Goal: Find specific page/section: Find specific page/section

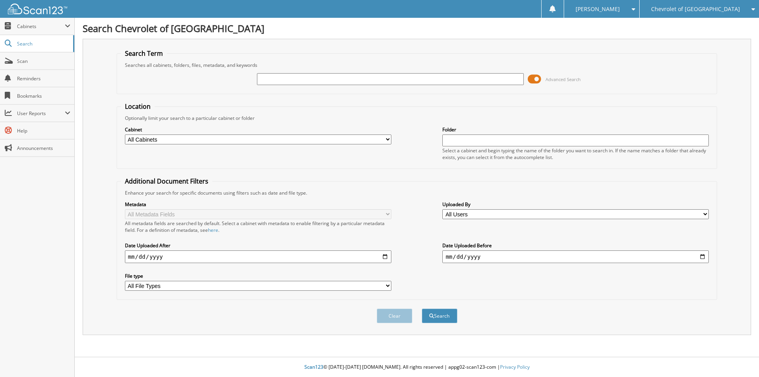
click at [317, 82] on input "text" at bounding box center [390, 79] width 267 height 12
type input "104087"
click at [422, 308] on button "Search" at bounding box center [440, 315] width 36 height 15
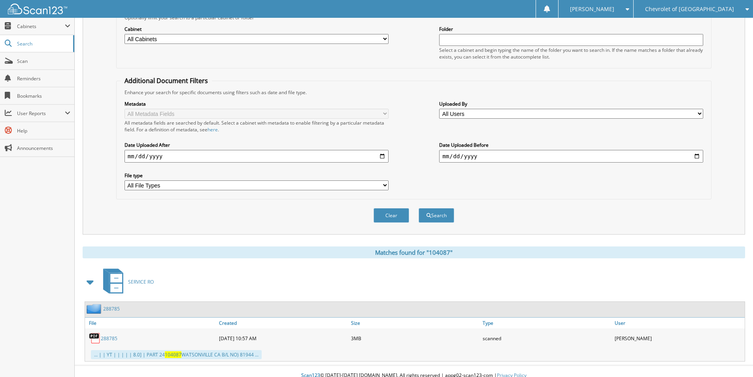
scroll to position [109, 0]
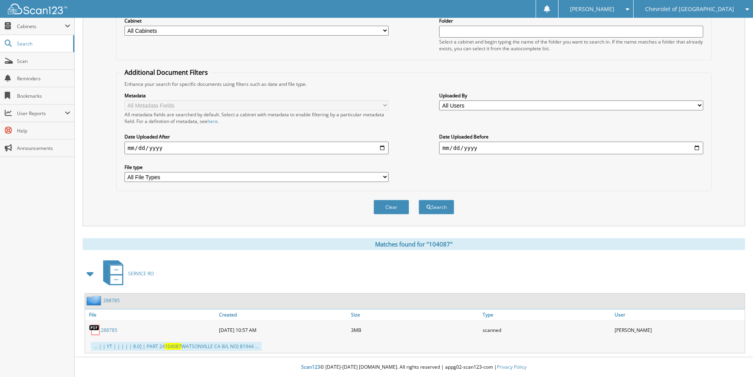
click at [108, 329] on link "288785" at bounding box center [109, 330] width 17 height 7
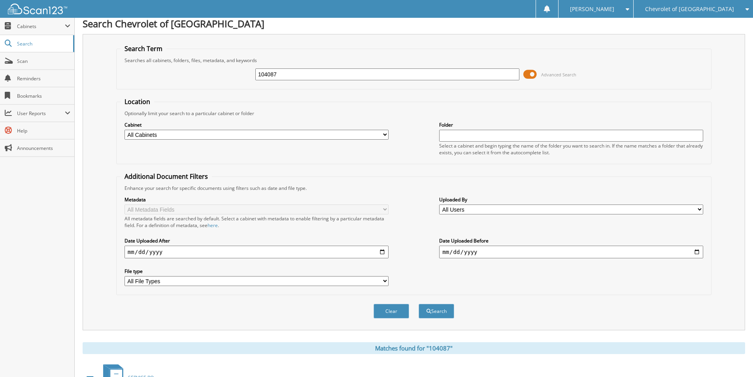
scroll to position [0, 0]
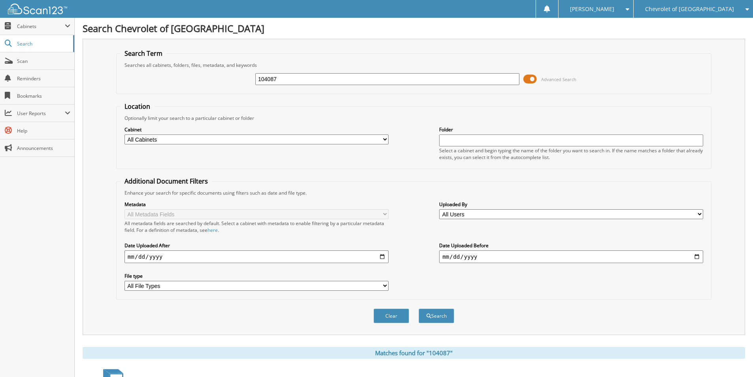
drag, startPoint x: 302, startPoint y: 79, endPoint x: 222, endPoint y: 85, distance: 80.1
click at [222, 86] on div "104087 Advanced Search" at bounding box center [414, 78] width 587 height 21
type input "p8298"
click at [419, 308] on button "Search" at bounding box center [437, 315] width 36 height 15
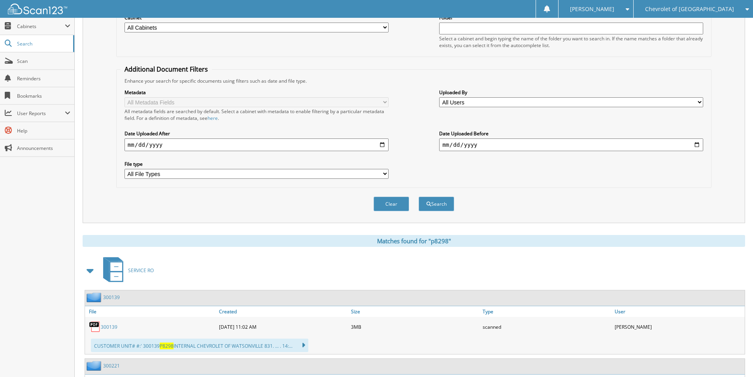
scroll to position [182, 0]
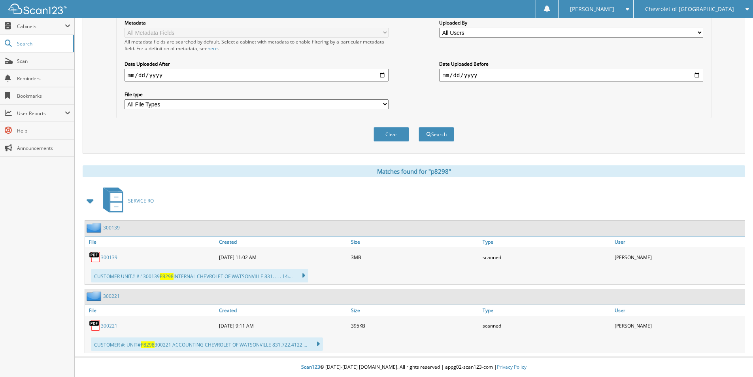
click at [107, 257] on link "300139" at bounding box center [109, 257] width 17 height 7
